Goal: Transaction & Acquisition: Purchase product/service

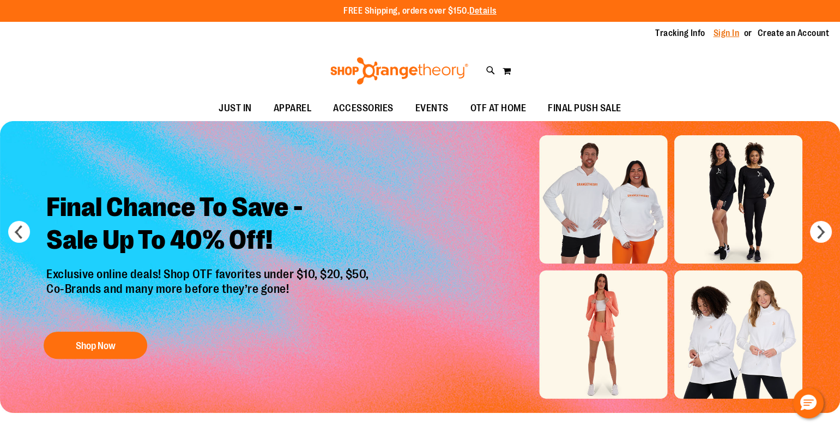
click at [730, 38] on link "Sign In" at bounding box center [726, 33] width 26 height 12
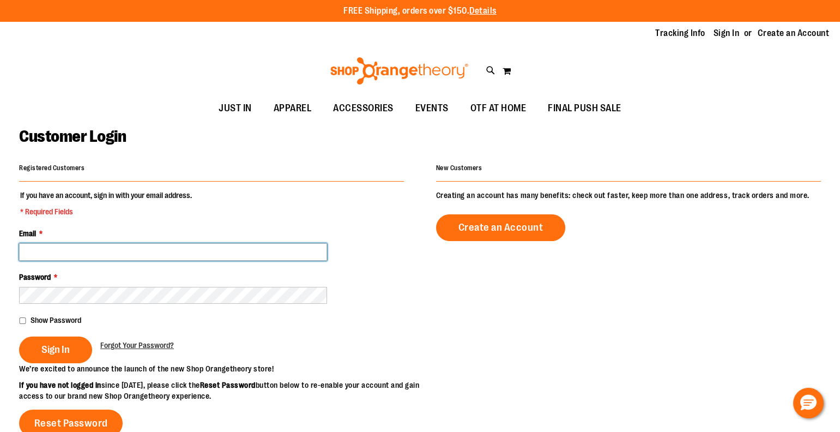
click at [268, 253] on input "Email *" at bounding box center [173, 251] width 308 height 17
type input "**********"
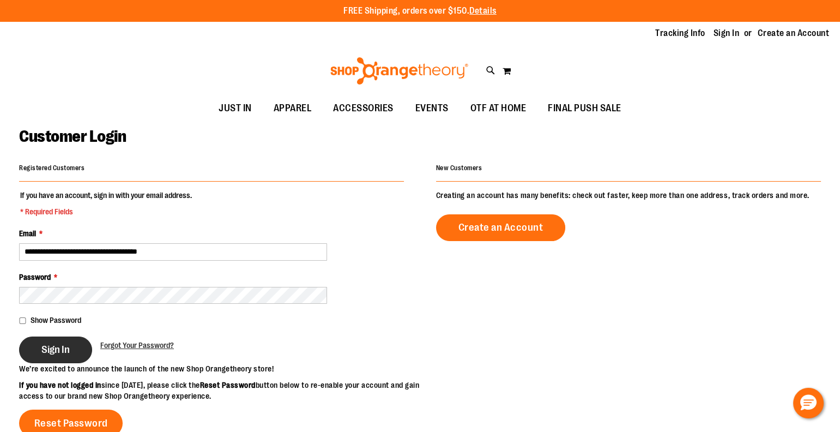
click at [49, 352] on span "Sign In" at bounding box center [55, 349] width 28 height 12
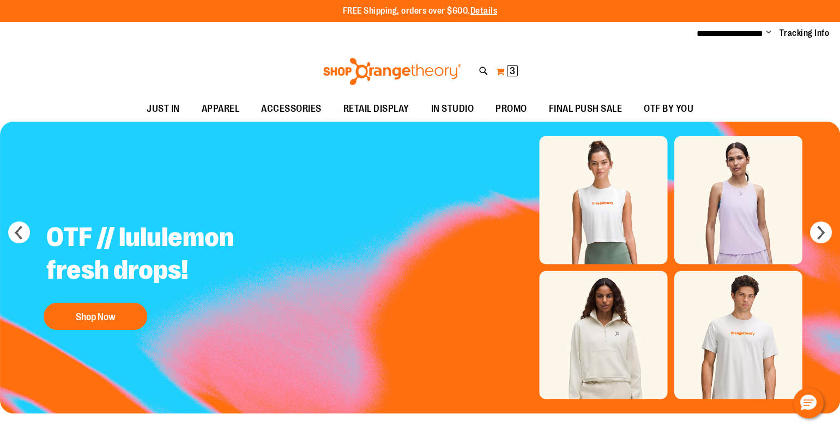
click at [512, 69] on span "3" at bounding box center [511, 70] width 5 height 11
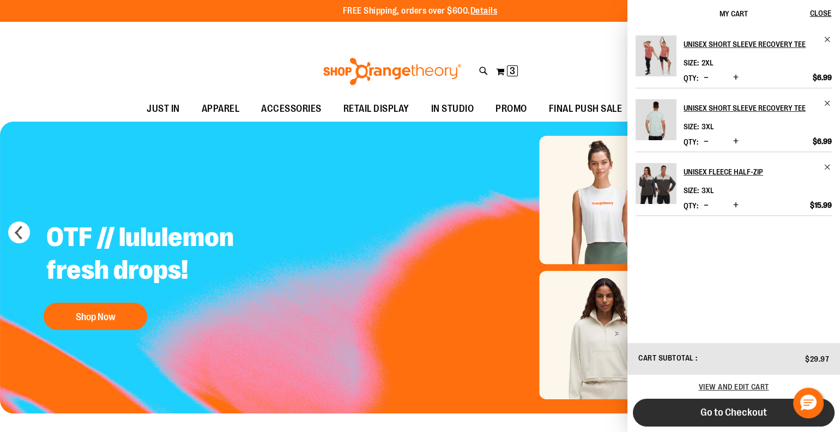
click at [766, 410] on button "Go to Checkout" at bounding box center [734, 412] width 202 height 28
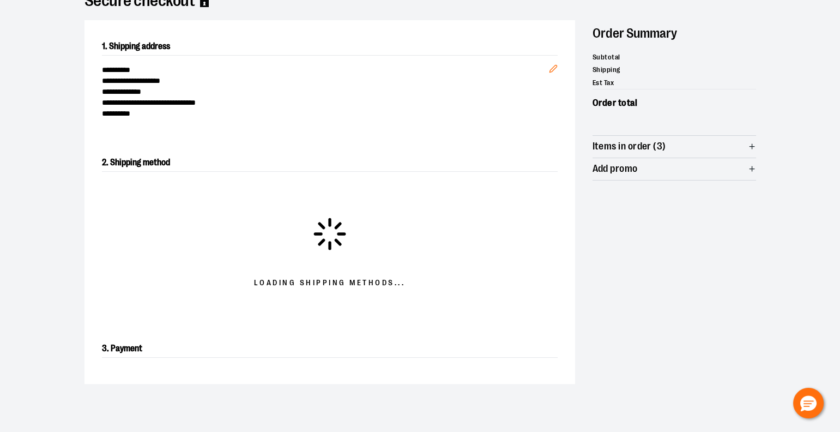
scroll to position [186, 0]
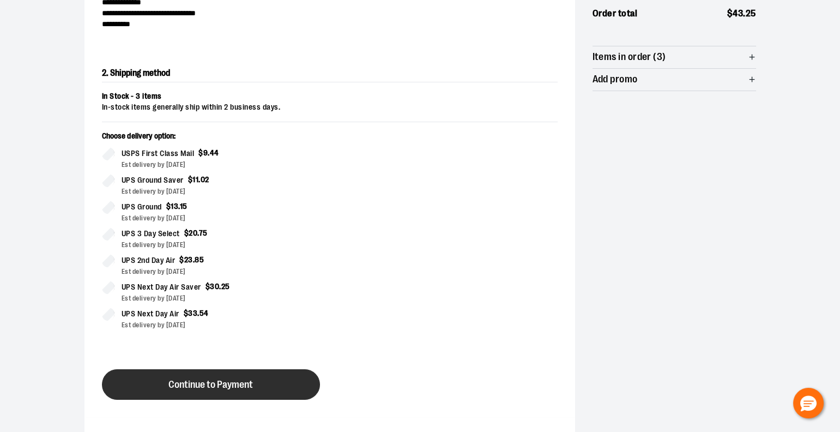
click at [188, 379] on span "Continue to Payment" at bounding box center [210, 384] width 84 height 10
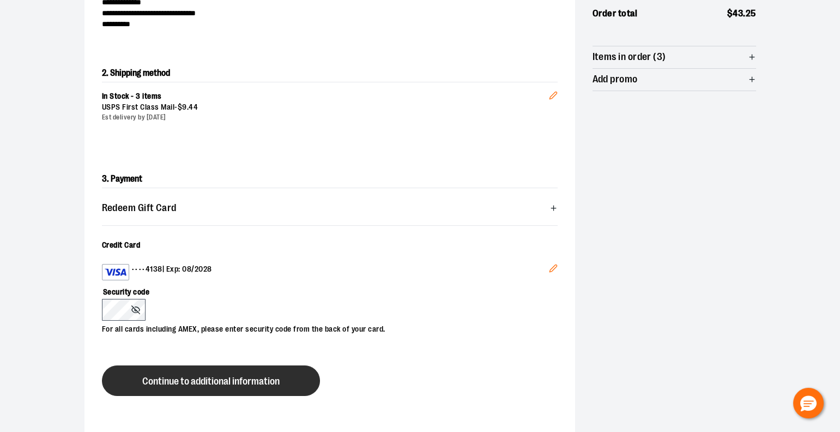
click at [198, 367] on button "Continue to additional information" at bounding box center [211, 380] width 218 height 31
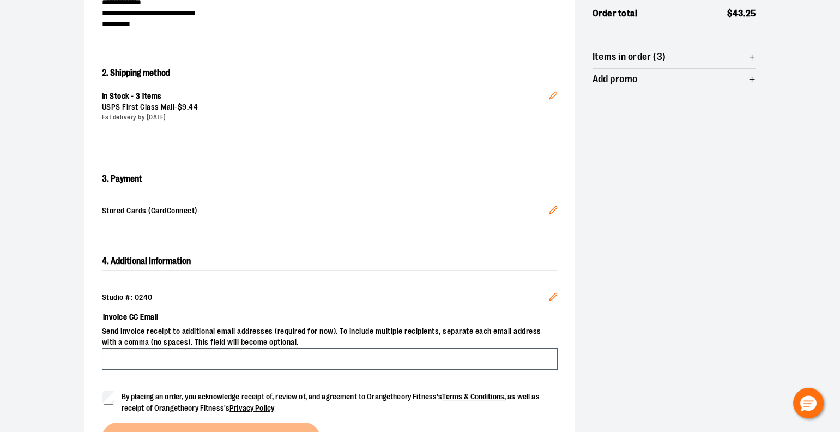
click at [277, 317] on label "Invoice CC Email" at bounding box center [329, 316] width 455 height 19
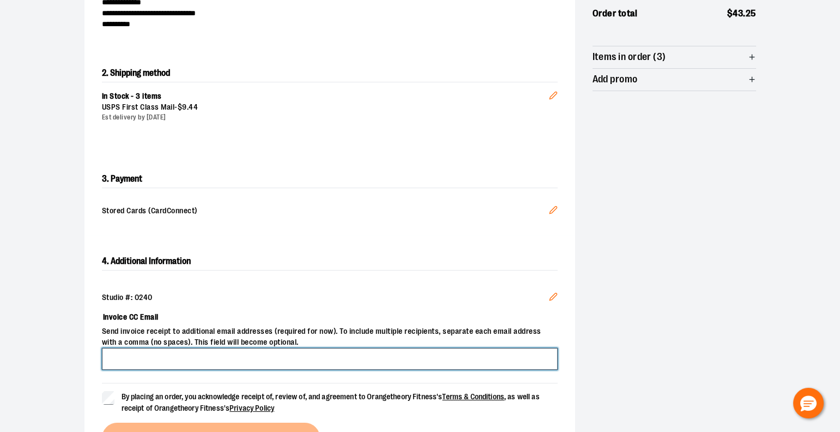
click at [277, 348] on input "Invoice CC Email" at bounding box center [329, 359] width 455 height 22
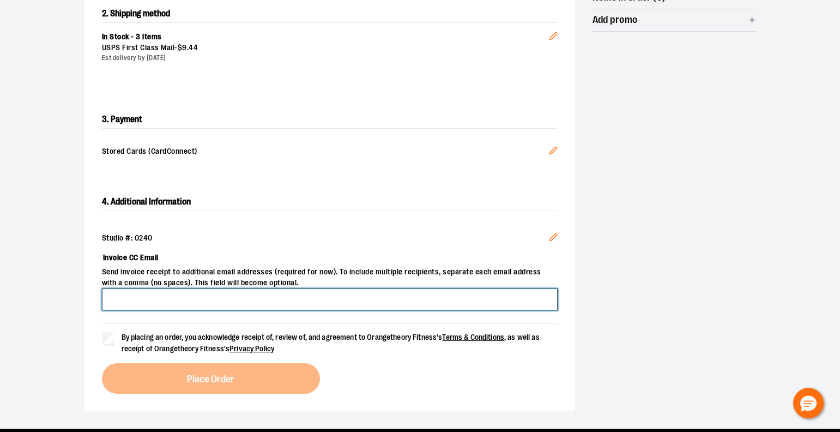
scroll to position [248, 0]
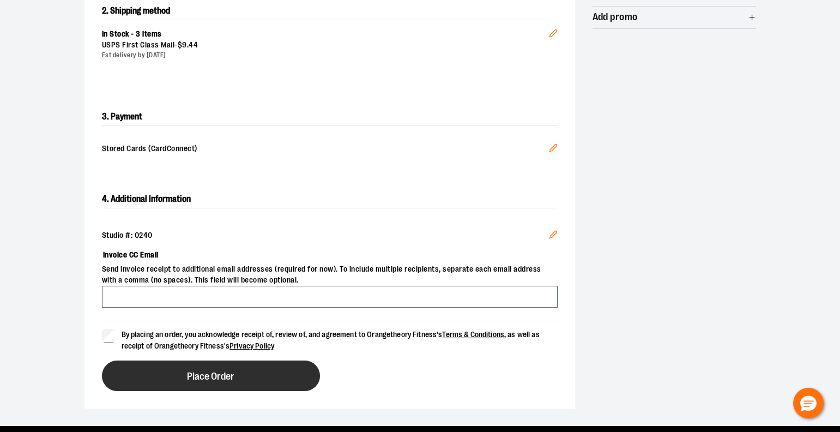
click at [202, 368] on button "Place Order" at bounding box center [211, 375] width 218 height 31
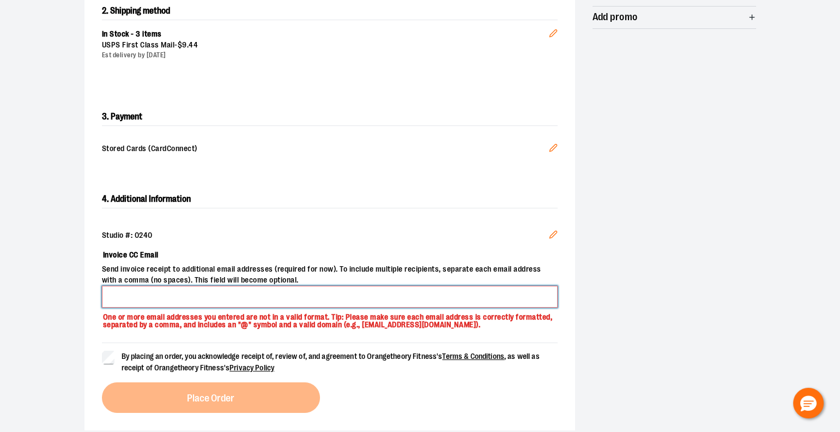
click at [337, 292] on input "Invoice CC Email" at bounding box center [329, 296] width 455 height 22
click at [303, 291] on input "Invoice CC Email" at bounding box center [329, 296] width 455 height 22
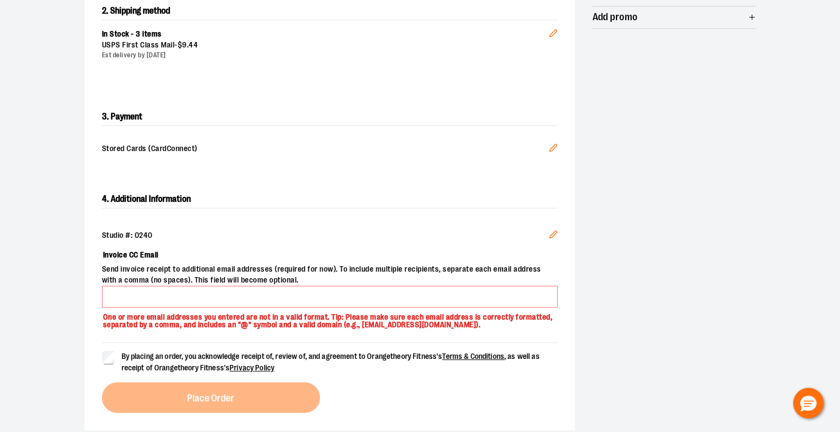
click at [508, 401] on div "By placing an order, you acknowledge receipt of, review of, and agreement to Or…" at bounding box center [329, 377] width 455 height 70
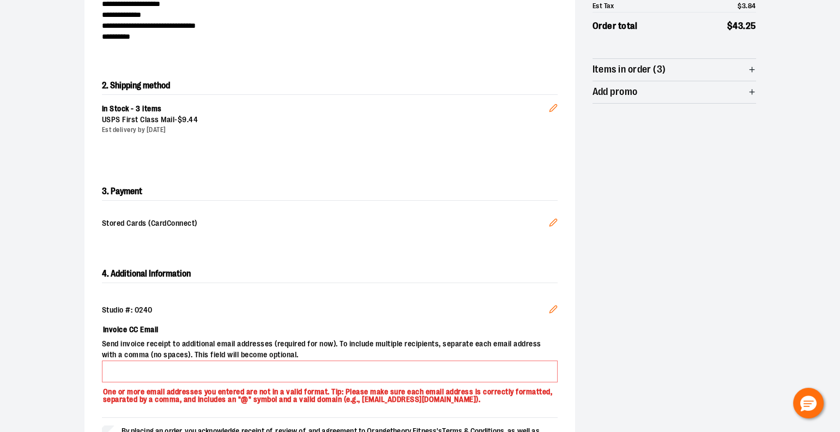
scroll to position [211, 0]
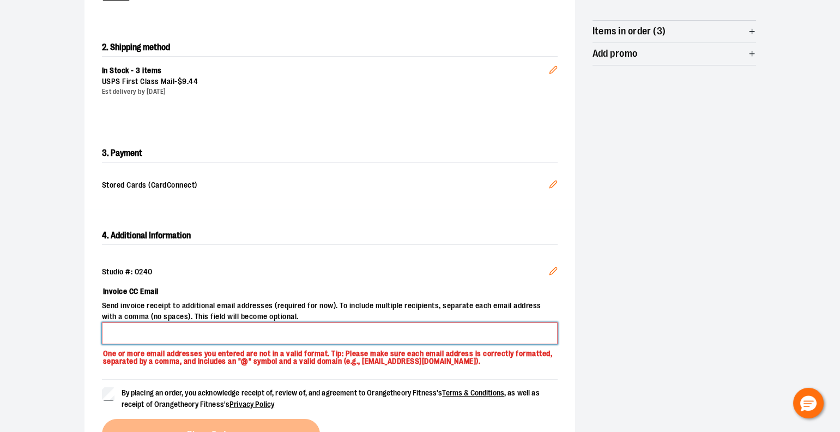
click at [241, 332] on input "Invoice CC Email" at bounding box center [329, 333] width 455 height 22
click at [167, 335] on input "**********" at bounding box center [329, 333] width 455 height 22
type input "**********"
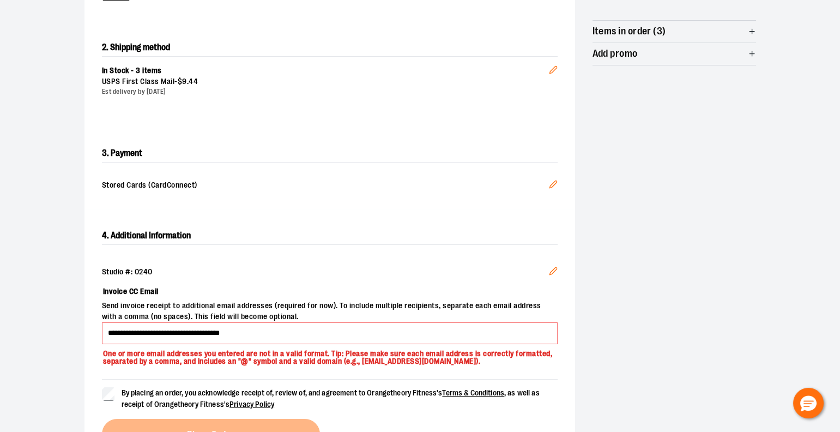
click at [387, 248] on div "**********" at bounding box center [329, 337] width 490 height 257
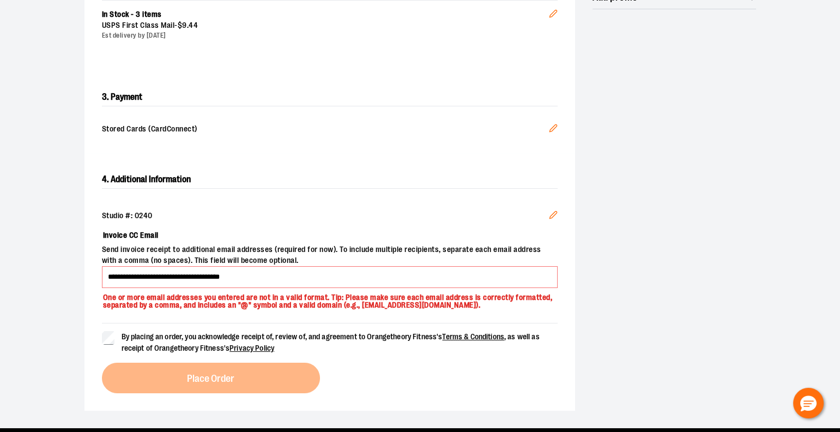
scroll to position [342, 0]
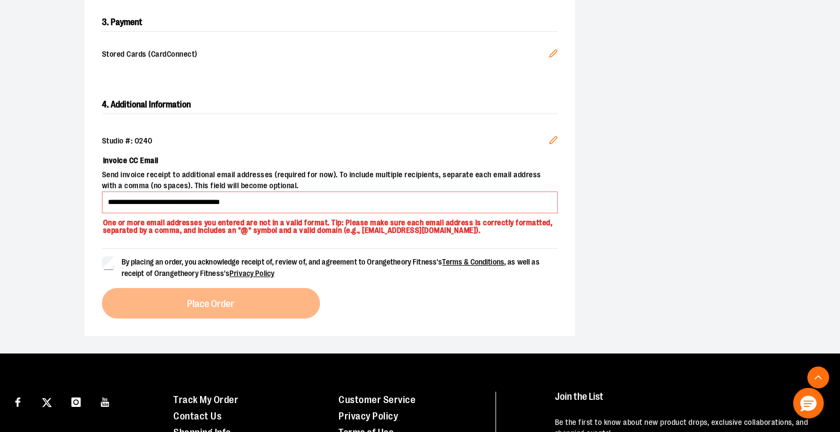
click at [116, 265] on label "By placing an order, you acknowledge receipt of, review of, and agreement to Or…" at bounding box center [329, 267] width 455 height 23
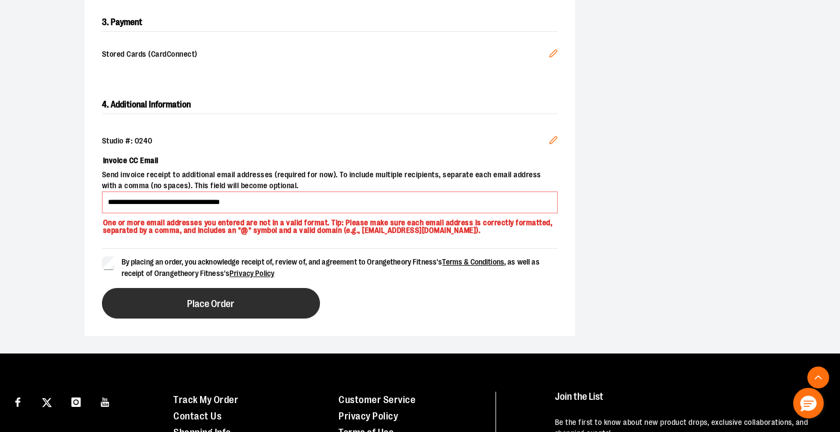
click at [164, 299] on button "Place Order" at bounding box center [211, 303] width 218 height 31
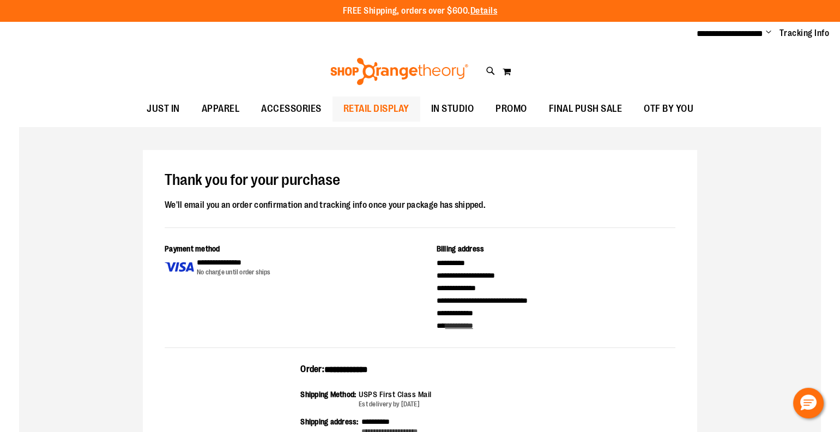
scroll to position [2, 0]
